Goal: Browse casually

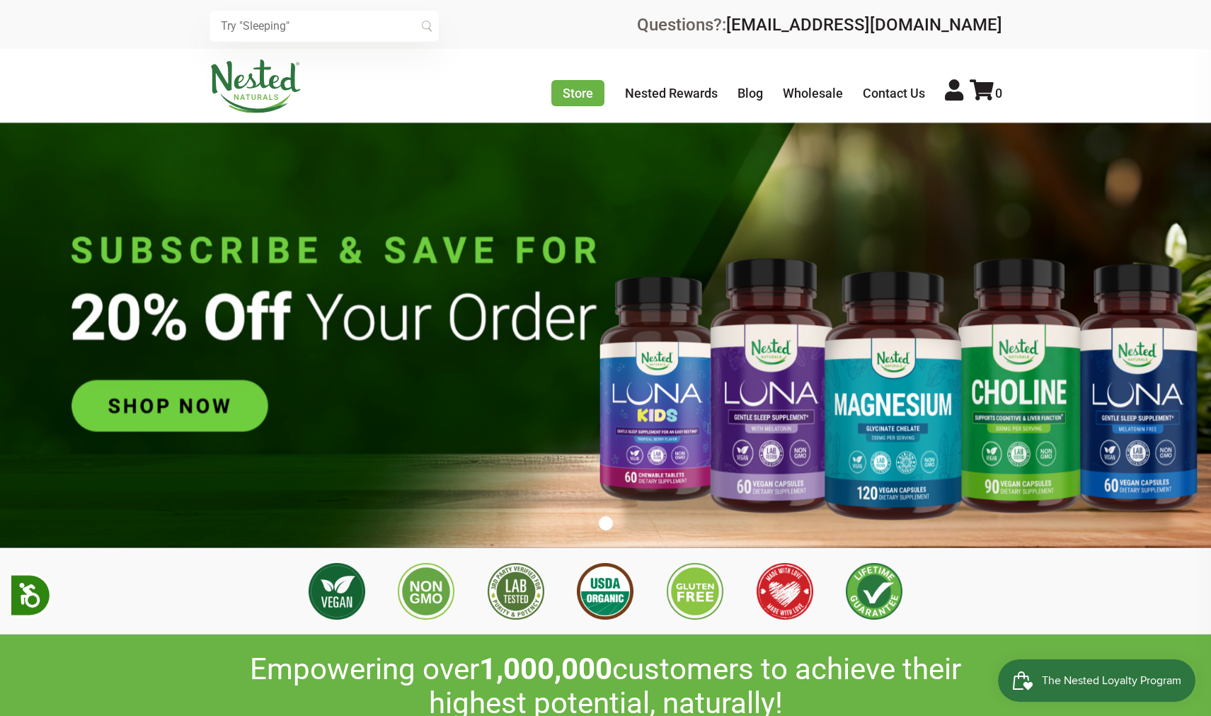
scroll to position [0, 4227]
